Goal: Task Accomplishment & Management: Contribute content

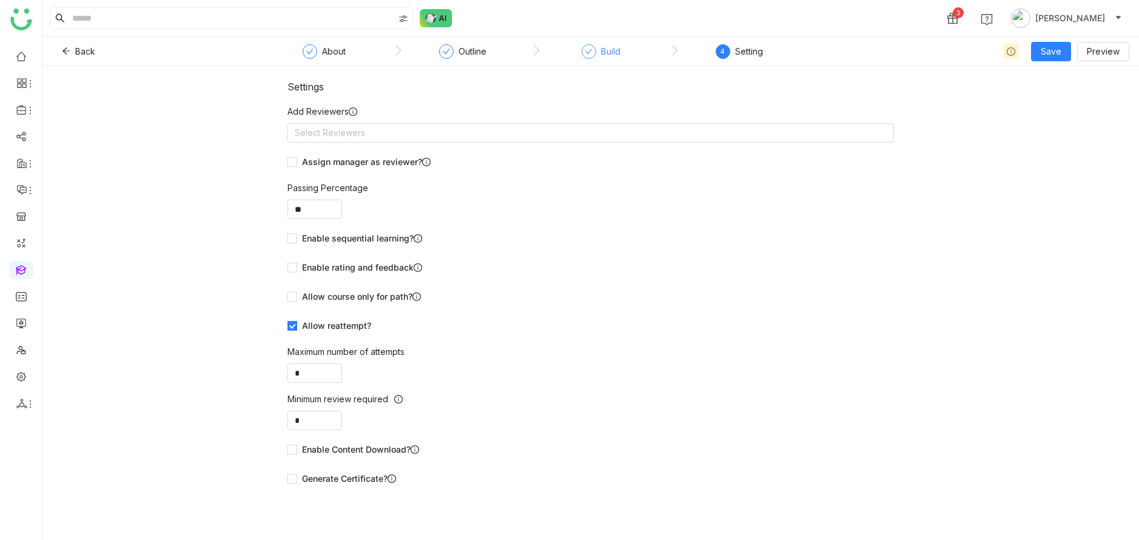
click at [607, 50] on div "Build" at bounding box center [610, 51] width 19 height 15
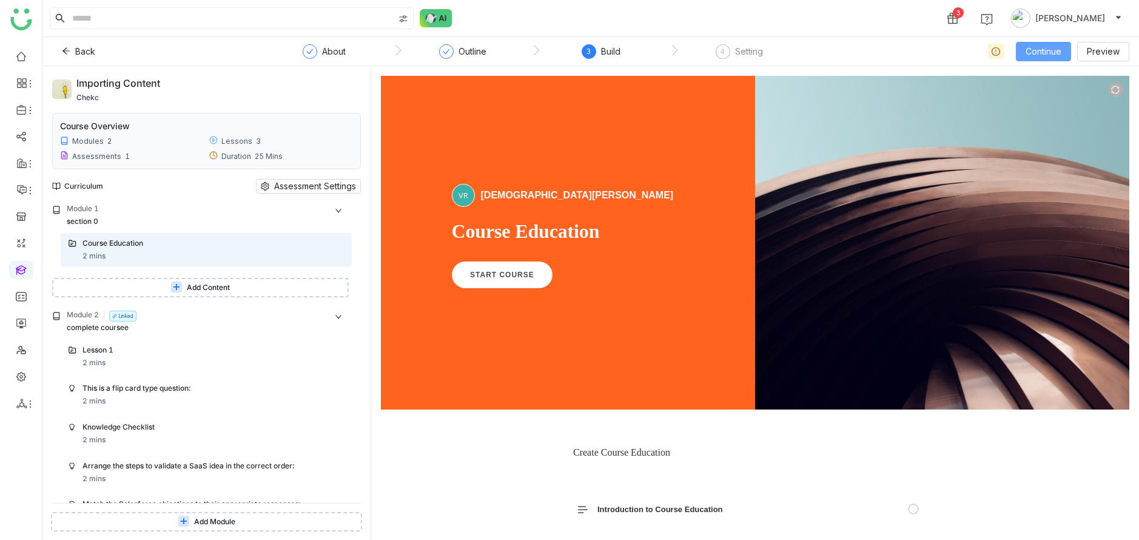
click at [1044, 55] on span "Continue" at bounding box center [1044, 51] width 36 height 13
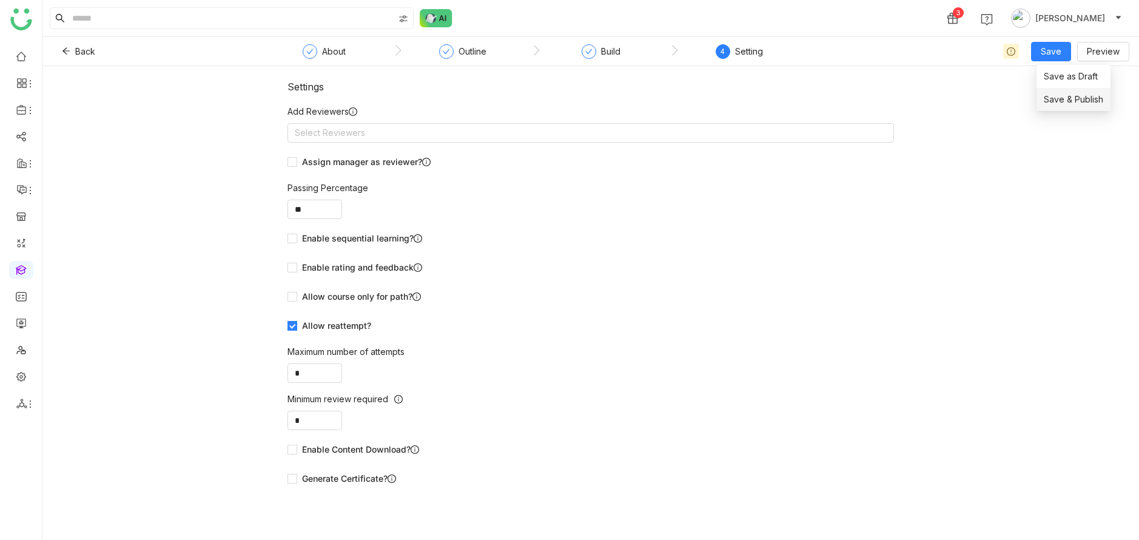
click at [1060, 98] on span "Save & Publish" at bounding box center [1073, 99] width 59 height 13
click at [611, 53] on div "Build" at bounding box center [610, 51] width 19 height 15
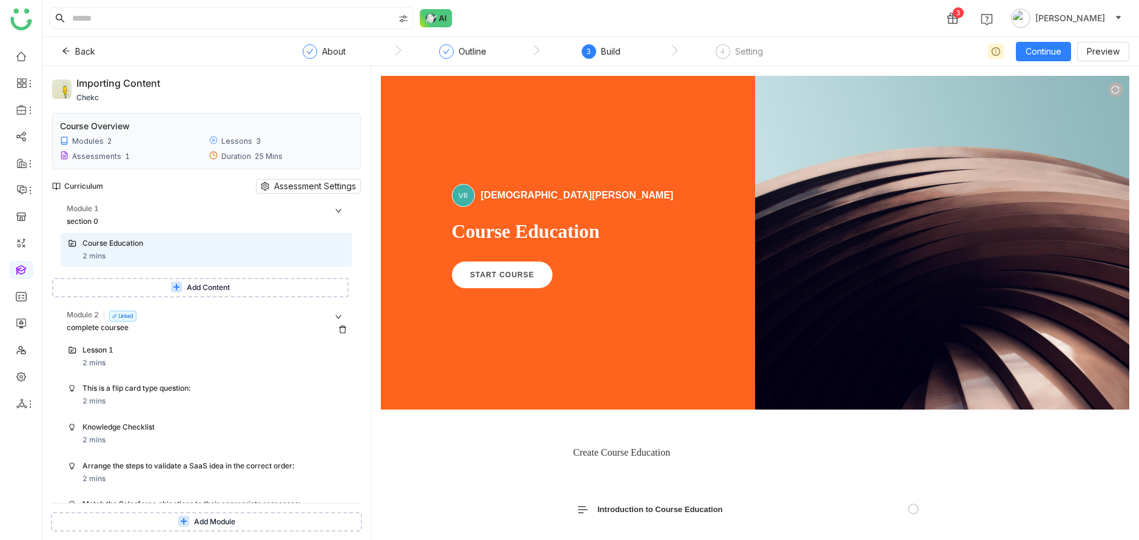
click at [346, 328] on icon at bounding box center [342, 330] width 7 height 8
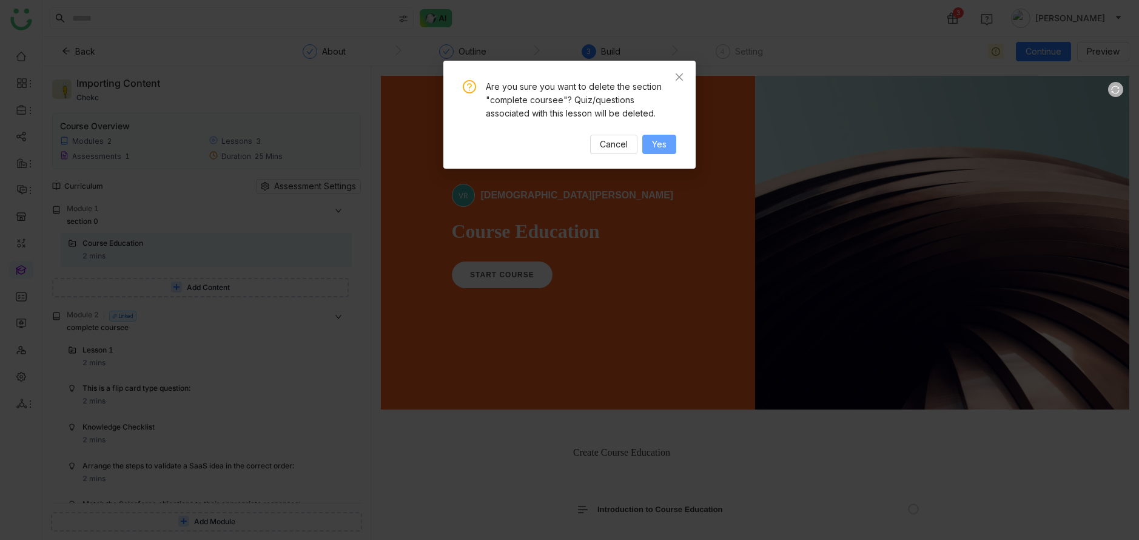
click at [657, 141] on span "Yes" at bounding box center [659, 144] width 15 height 13
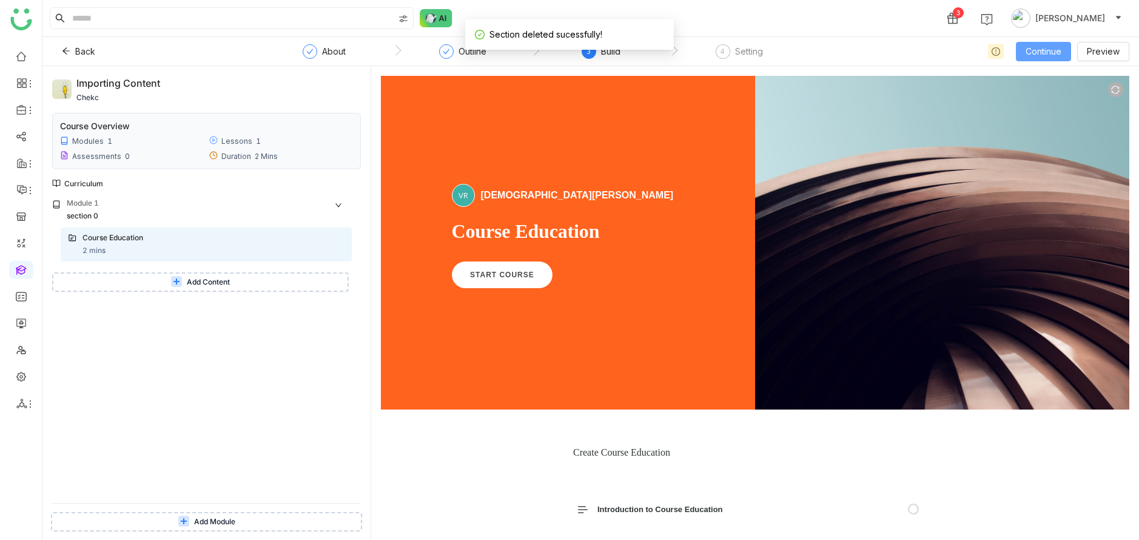
click at [1024, 47] on button "Continue" at bounding box center [1043, 51] width 55 height 19
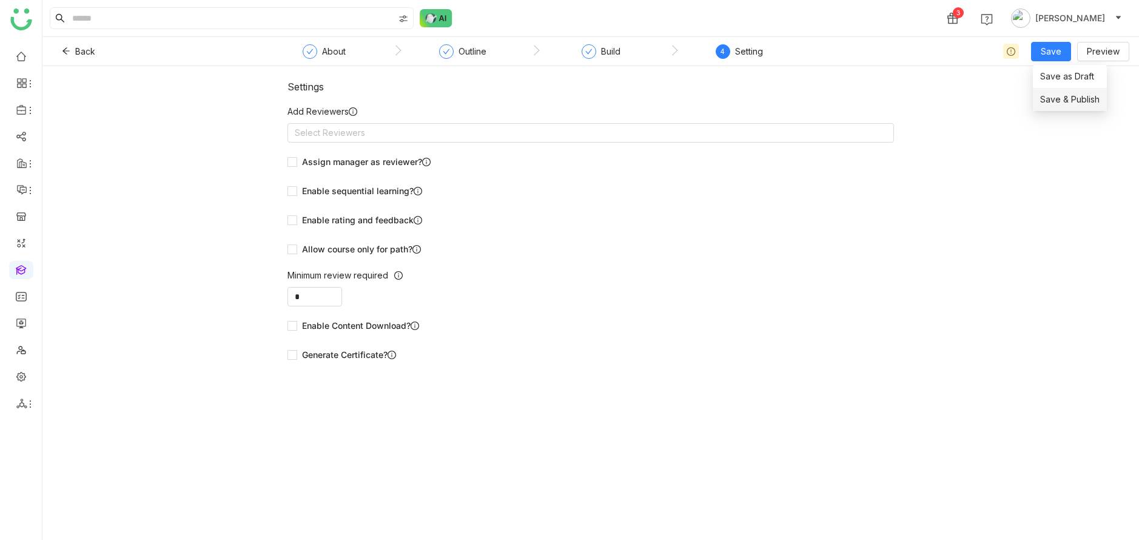
click at [1051, 95] on span "Save & Publish" at bounding box center [1069, 99] width 59 height 13
click at [596, 49] on div "Build" at bounding box center [601, 55] width 39 height 22
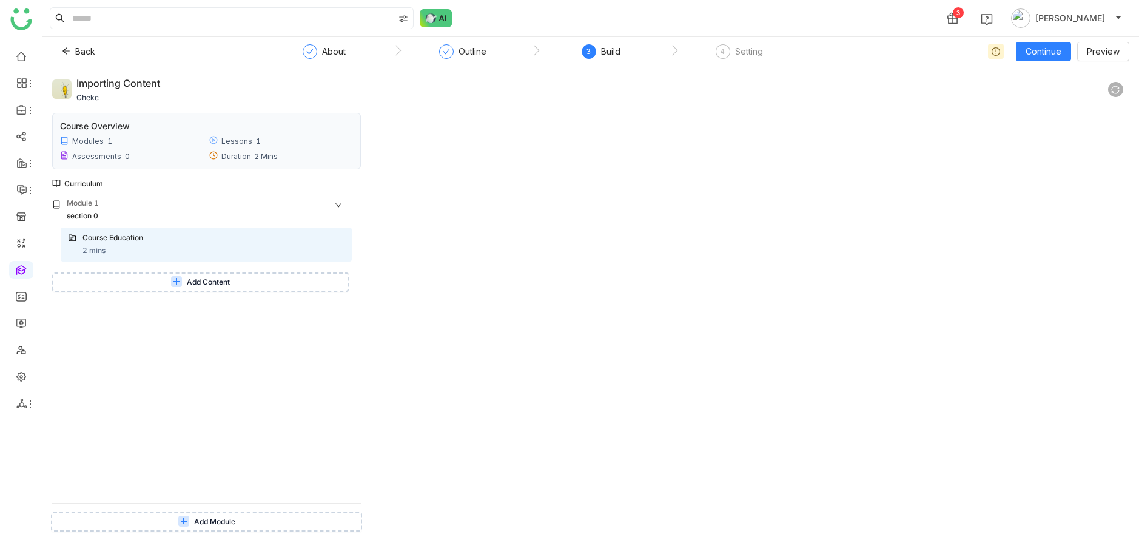
click at [224, 519] on span "Add Module" at bounding box center [214, 522] width 41 height 12
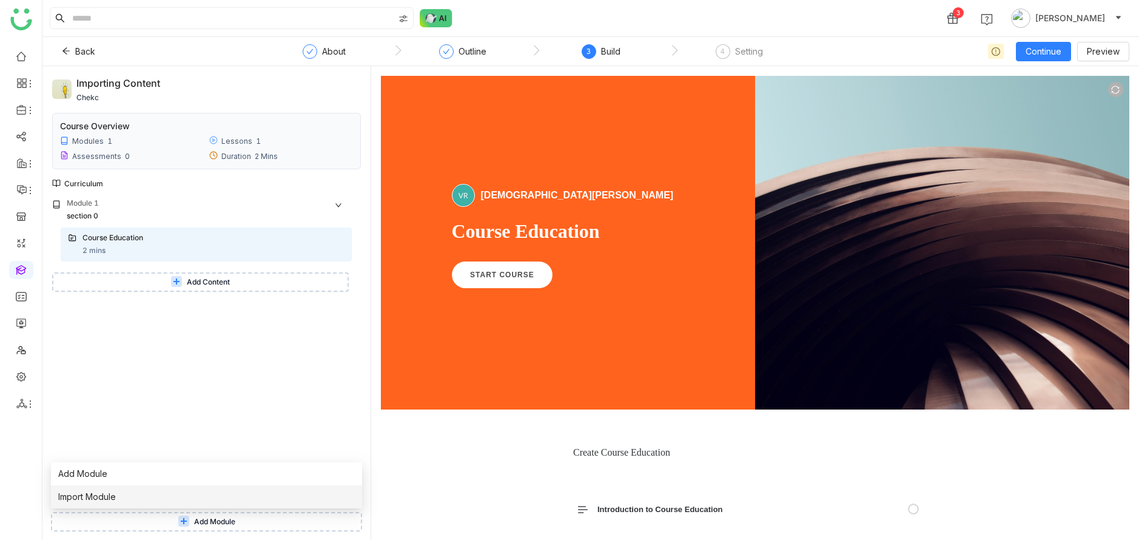
click at [218, 502] on li "Import Module" at bounding box center [206, 496] width 311 height 23
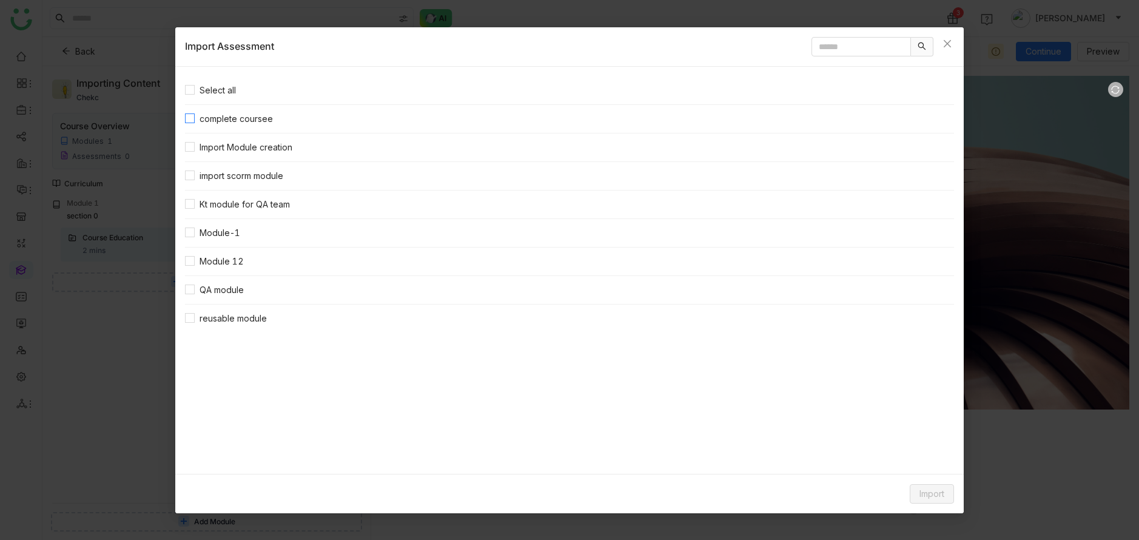
click at [222, 115] on span "complete coursee" at bounding box center [236, 118] width 83 height 13
click at [947, 493] on button "Import" at bounding box center [932, 493] width 44 height 19
click at [929, 472] on span "Link Content" at bounding box center [908, 468] width 59 height 13
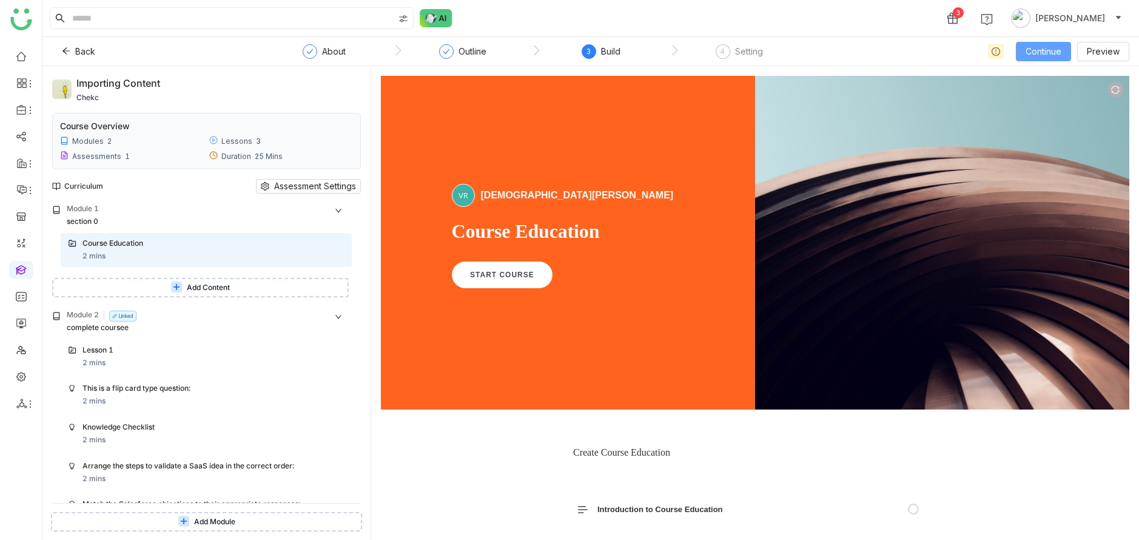
click at [1034, 50] on span "Continue" at bounding box center [1044, 51] width 36 height 13
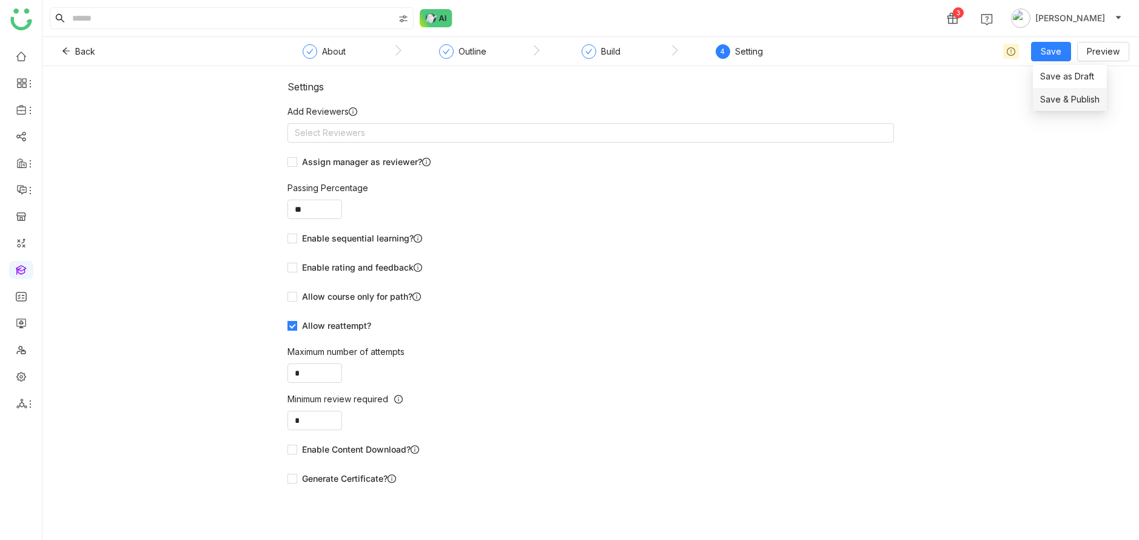
click at [1067, 97] on span "Save & Publish" at bounding box center [1069, 99] width 59 height 13
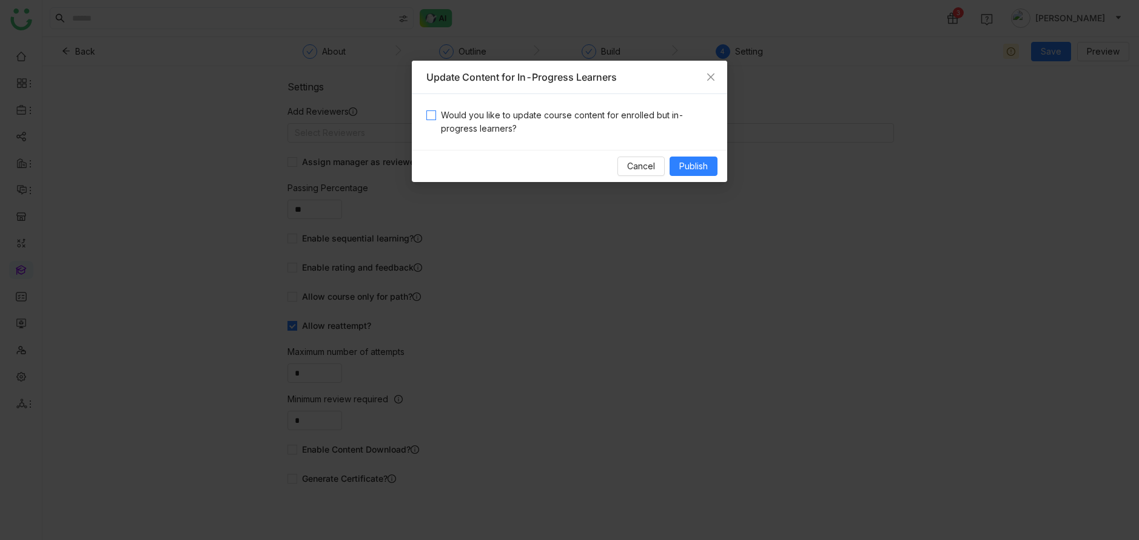
click at [623, 117] on span "Would you like to update course content for enrolled but in-progress learners?" at bounding box center [574, 122] width 277 height 27
click at [716, 167] on button "Publish" at bounding box center [694, 165] width 48 height 19
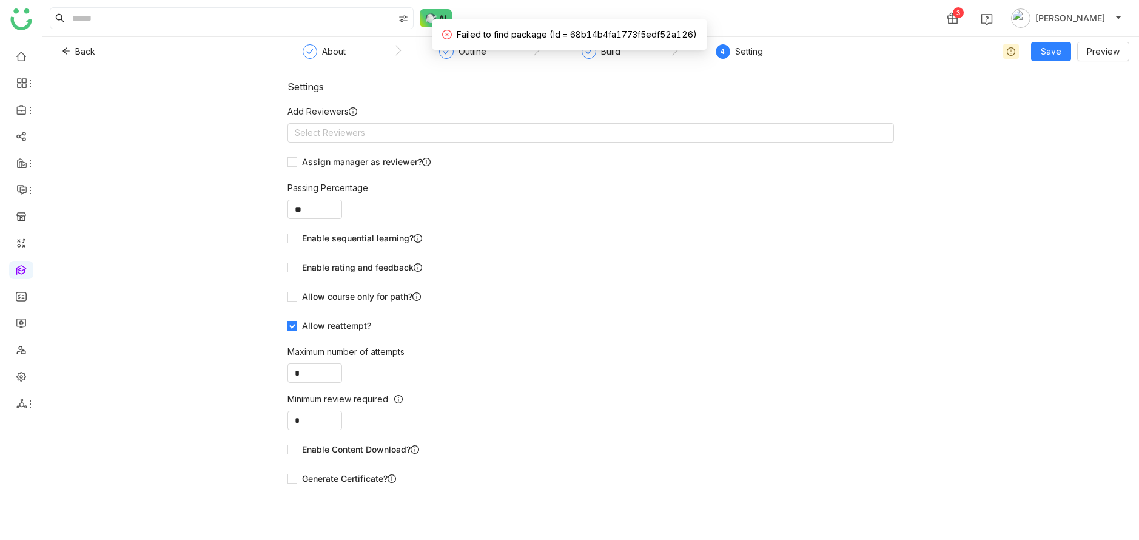
click at [650, 28] on div "Failed to find package (Id = 68b14b4fa1773f5edf52a126)" at bounding box center [569, 34] width 255 height 13
click at [650, 32] on span "Failed to find package (Id = 68b14b4fa1773f5edf52a126)" at bounding box center [577, 34] width 240 height 10
click at [81, 56] on span "Back" at bounding box center [85, 51] width 20 height 13
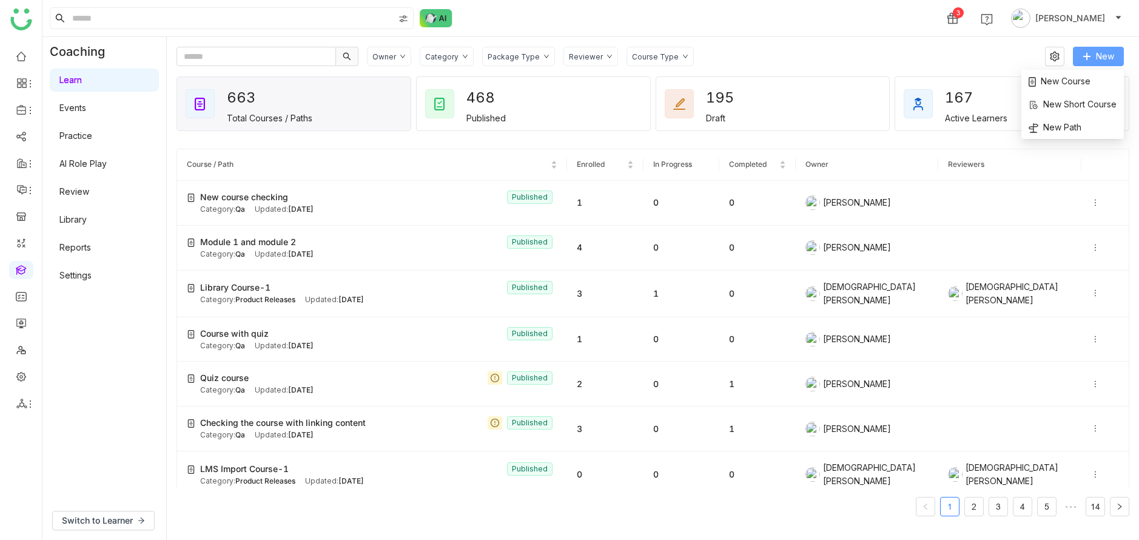
click at [1088, 61] on span at bounding box center [1087, 57] width 8 height 10
drag, startPoint x: 1074, startPoint y: 122, endPoint x: 1074, endPoint y: 89, distance: 32.8
click at [1074, 89] on ul "New Course New Short Course New Path" at bounding box center [1072, 104] width 103 height 69
click at [1075, 88] on li "New Course" at bounding box center [1072, 81] width 103 height 23
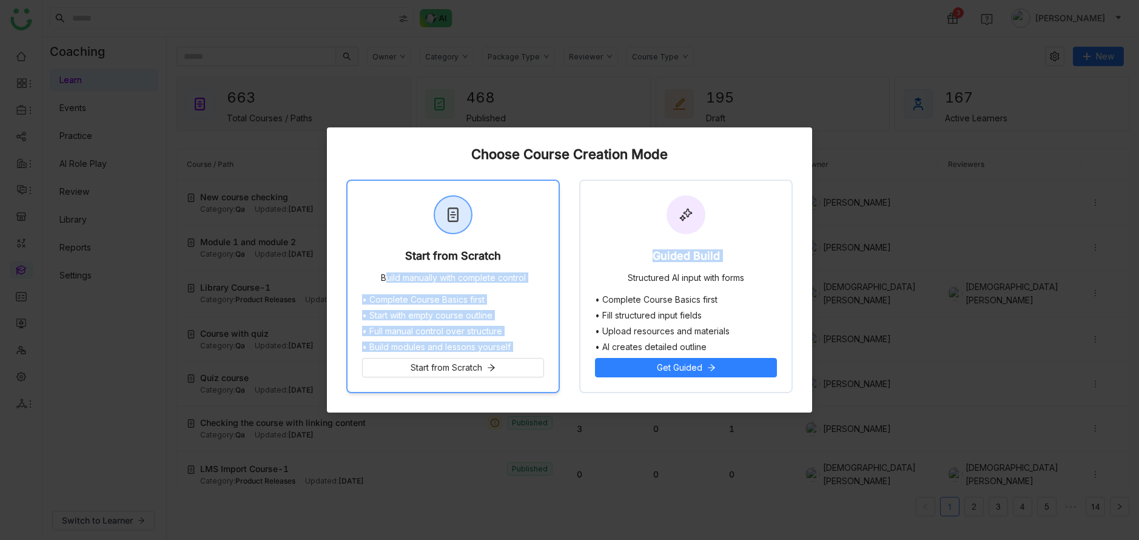
drag, startPoint x: 574, startPoint y: 271, endPoint x: 536, endPoint y: 266, distance: 38.5
click at [536, 266] on div "Start from Scratch Build manually with complete control • Complete Course Basic…" at bounding box center [569, 286] width 446 height 213
click at [536, 266] on div "Start from Scratch Build manually with complete control" at bounding box center [453, 238] width 211 height 114
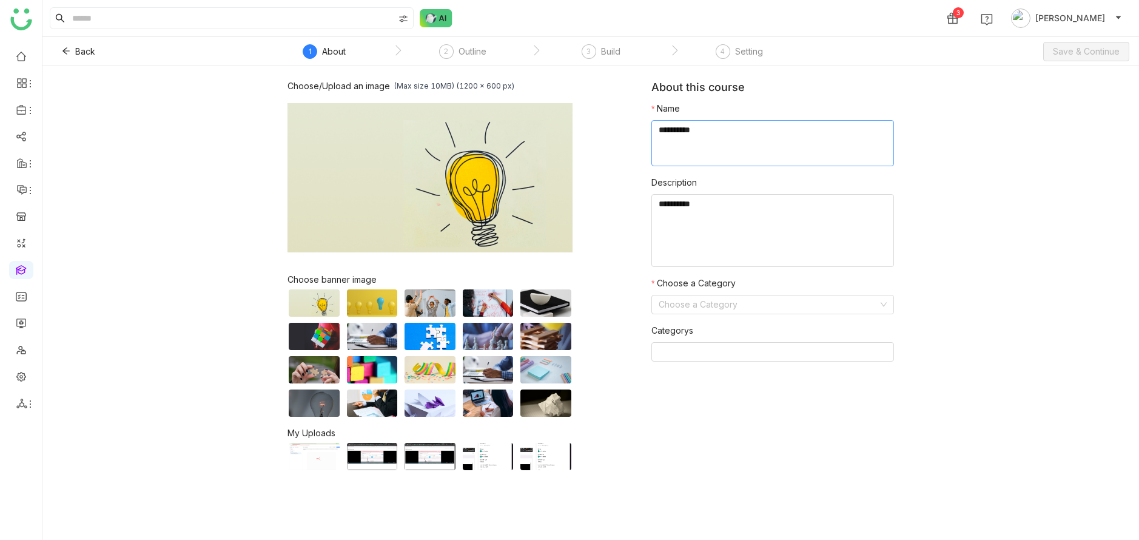
click at [784, 155] on textarea at bounding box center [772, 143] width 243 height 46
type textarea "**********"
click at [812, 299] on input at bounding box center [769, 304] width 220 height 18
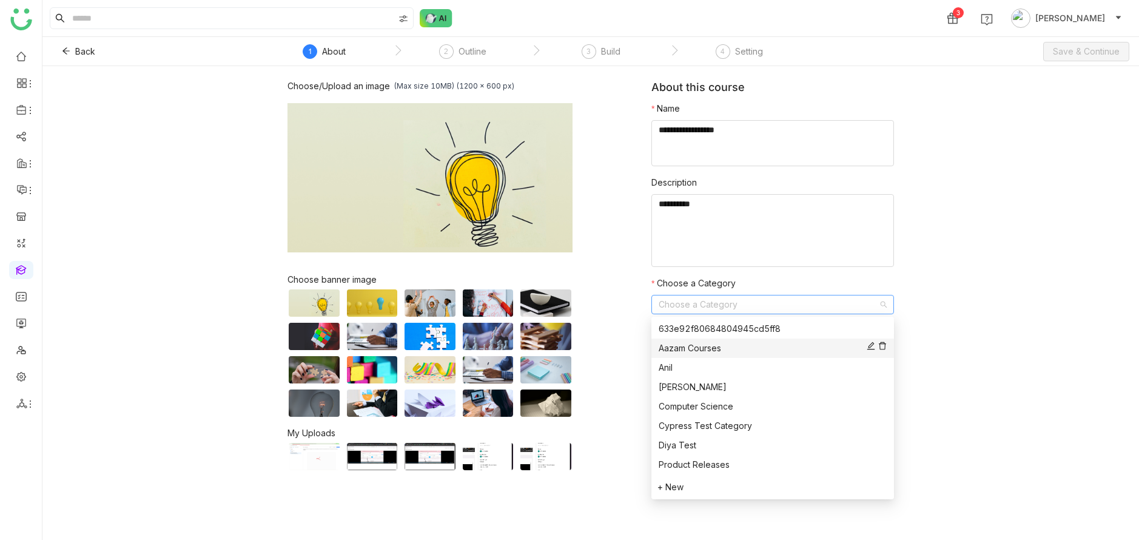
click at [798, 342] on div "Aazam Courses" at bounding box center [773, 347] width 228 height 13
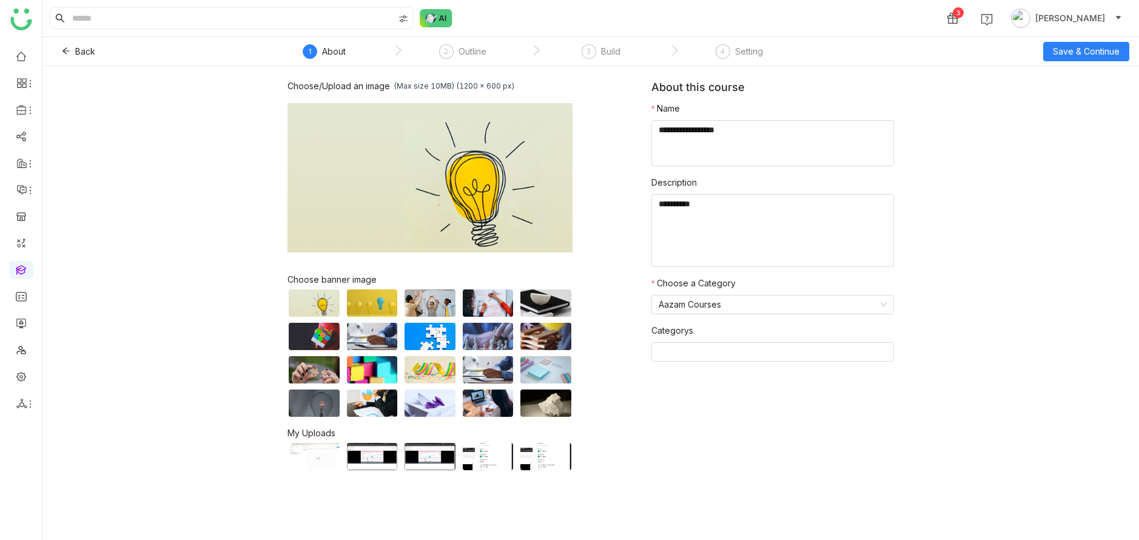
click at [993, 229] on div "Choose/Upload an image (Max size 10MB) (1200 x 600 px) Browse Image Choose bann…" at bounding box center [590, 303] width 1097 height 474
click at [1106, 47] on span "Save & Continue" at bounding box center [1086, 51] width 67 height 13
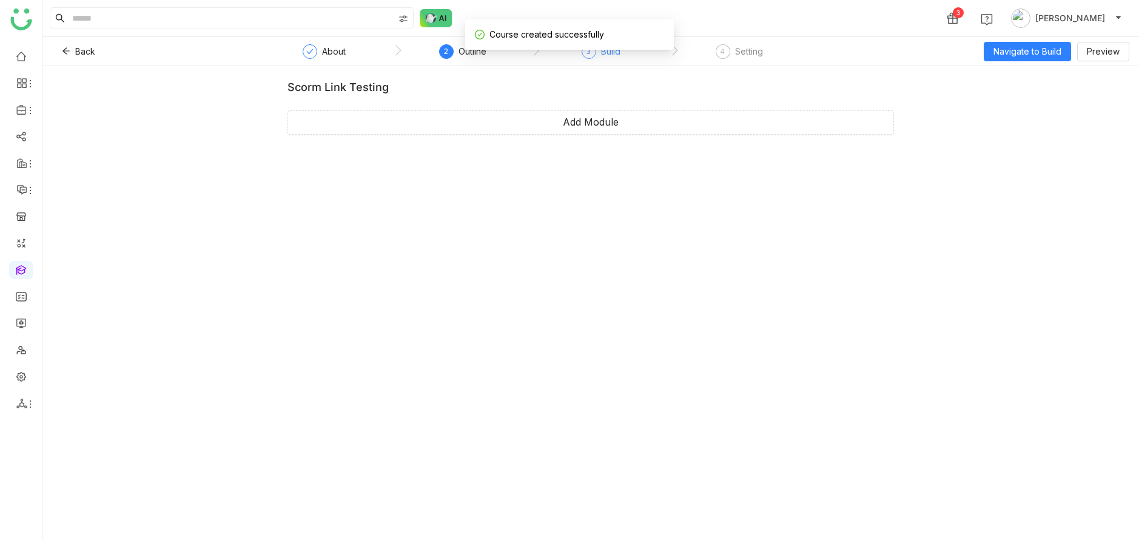
click at [602, 54] on div "Build" at bounding box center [610, 51] width 19 height 15
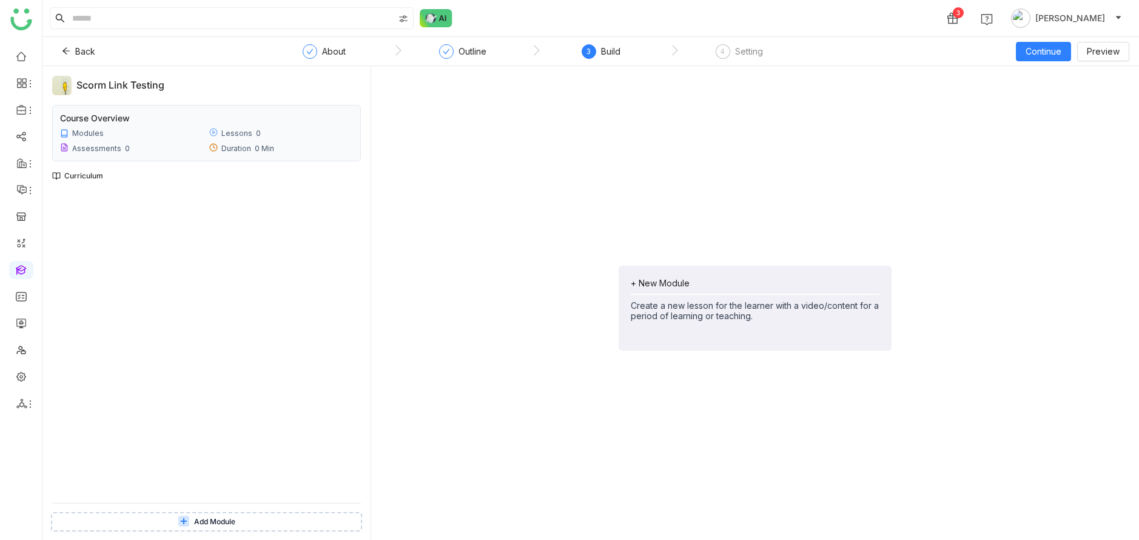
click at [243, 521] on button "Add Module" at bounding box center [206, 521] width 311 height 19
click at [542, 432] on div "+ New Module Create a new lesson for the learner with a video/content for a per…" at bounding box center [755, 308] width 748 height 464
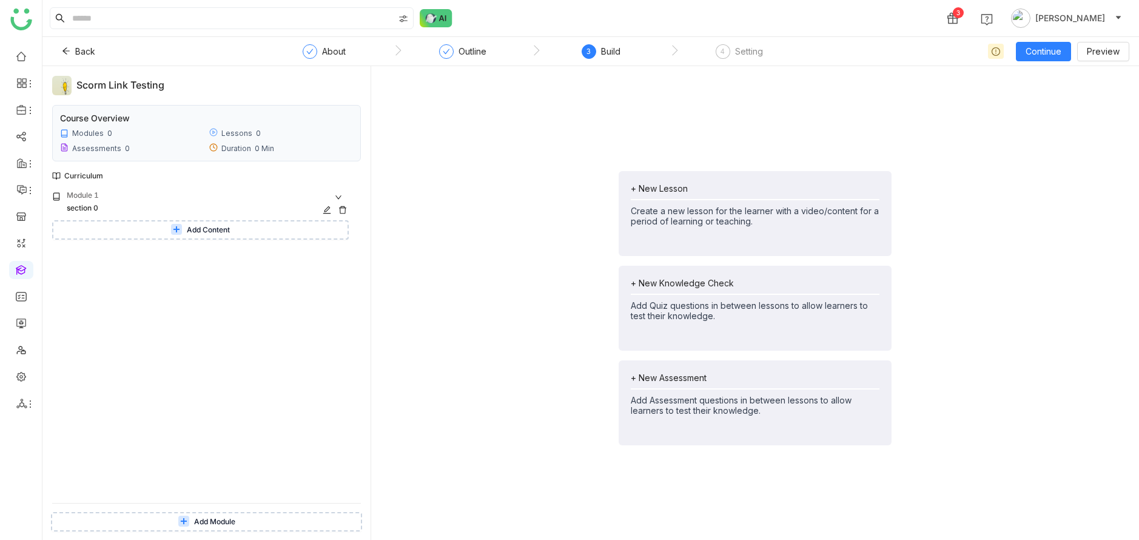
click at [347, 212] on icon at bounding box center [342, 210] width 8 height 8
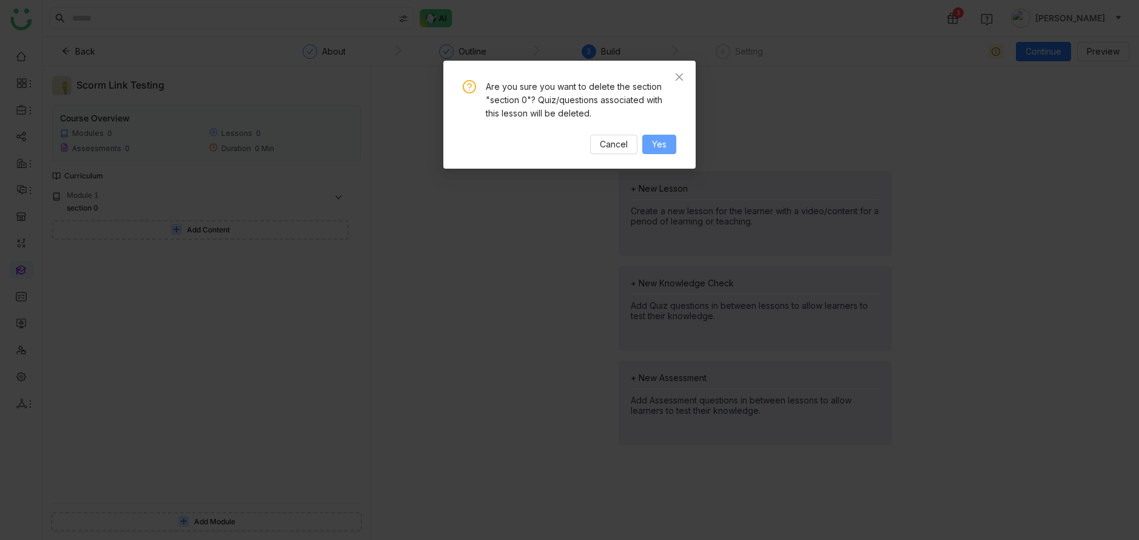
click at [660, 149] on span "Yes" at bounding box center [659, 144] width 15 height 13
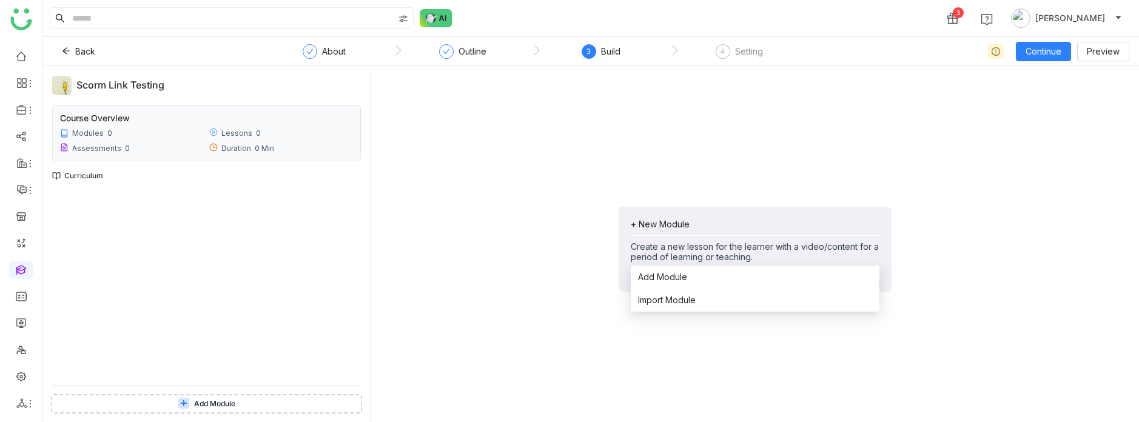
click at [506, 320] on div "+ New Module Create a new lesson for the learner with a video/content for a per…" at bounding box center [755, 249] width 748 height 346
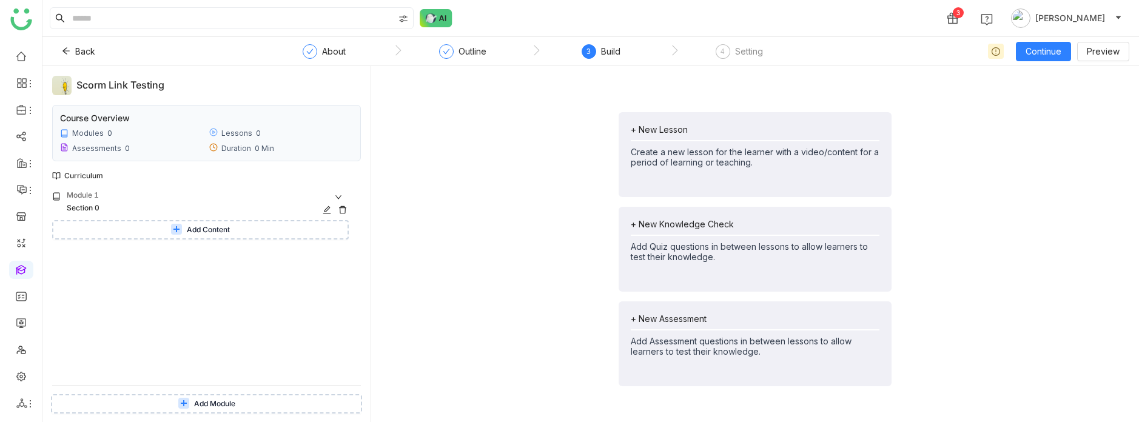
click at [347, 210] on icon at bounding box center [342, 210] width 8 height 8
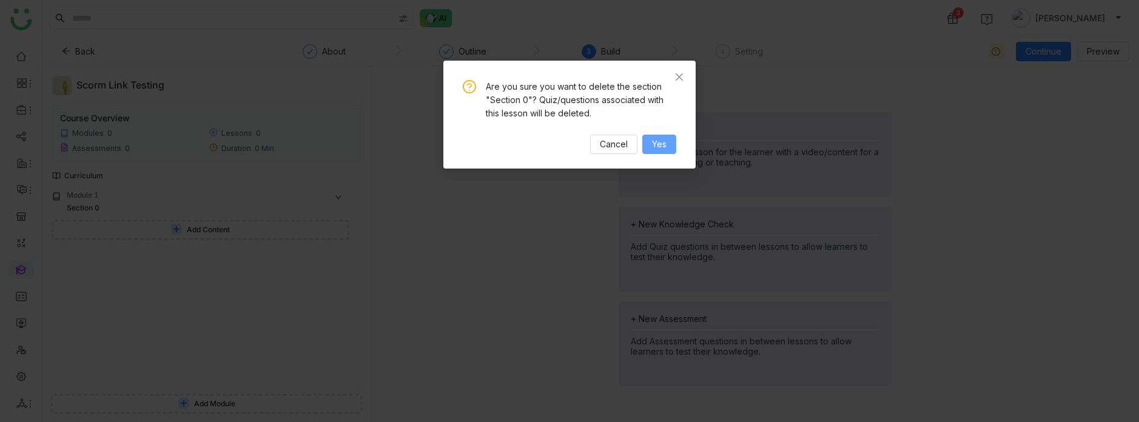
click at [660, 138] on span "Yes" at bounding box center [659, 144] width 15 height 13
